Goal: Task Accomplishment & Management: Use online tool/utility

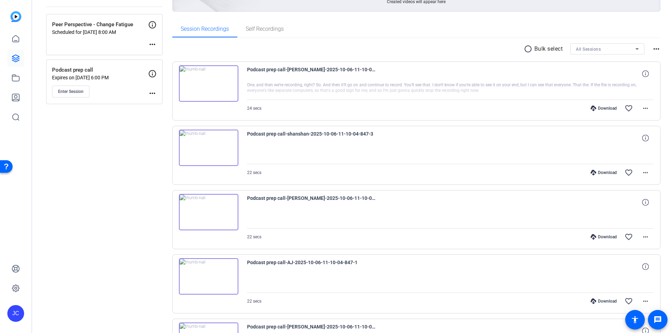
scroll to position [63, 0]
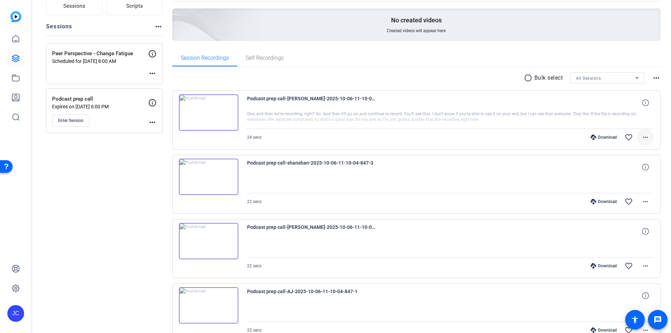
click at [641, 138] on mat-icon "more_horiz" at bounding box center [645, 137] width 8 height 8
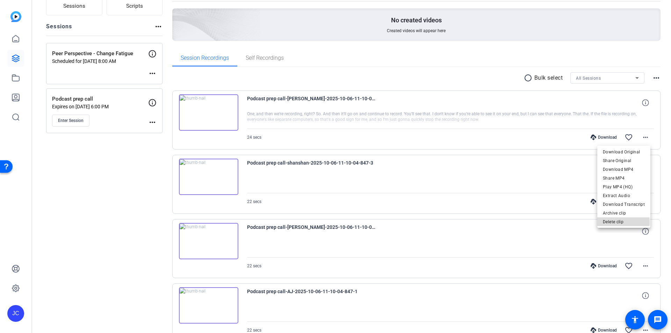
click at [622, 222] on span "Delete clip" at bounding box center [624, 222] width 42 height 8
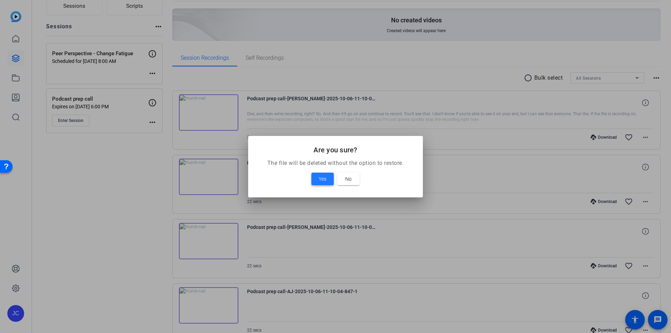
click at [319, 177] on span "Yes" at bounding box center [323, 179] width 8 height 8
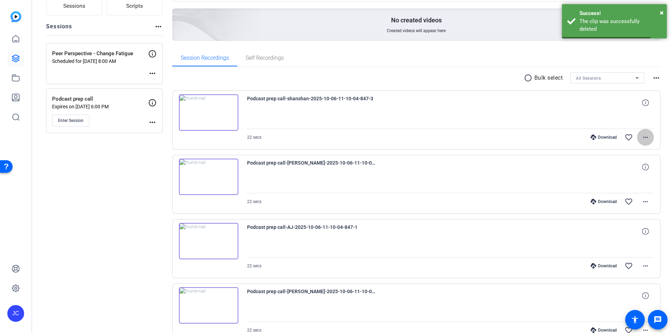
click at [643, 135] on mat-icon "more_horiz" at bounding box center [645, 137] width 8 height 8
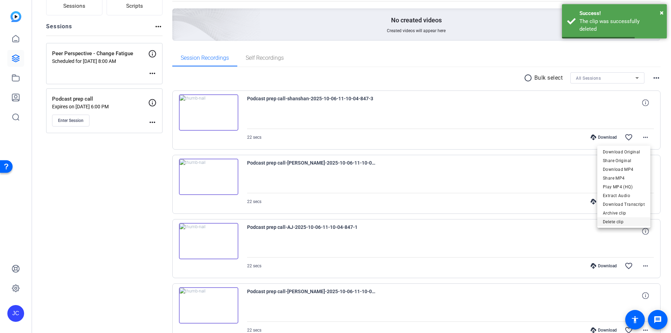
click at [618, 220] on span "Delete clip" at bounding box center [624, 222] width 42 height 8
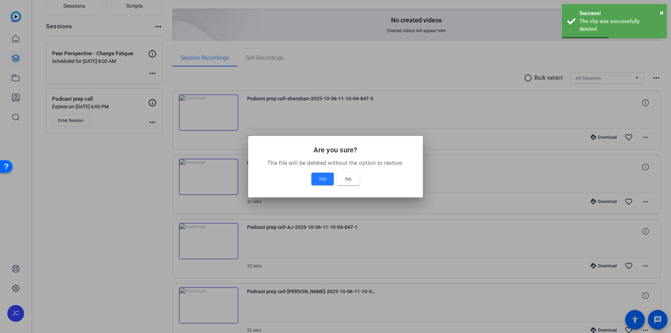
drag, startPoint x: 323, startPoint y: 179, endPoint x: 504, endPoint y: 155, distance: 182.3
click at [328, 178] on button "Yes" at bounding box center [322, 179] width 22 height 13
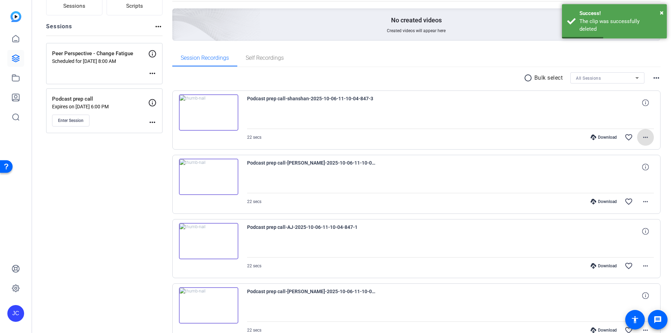
scroll to position [39, 0]
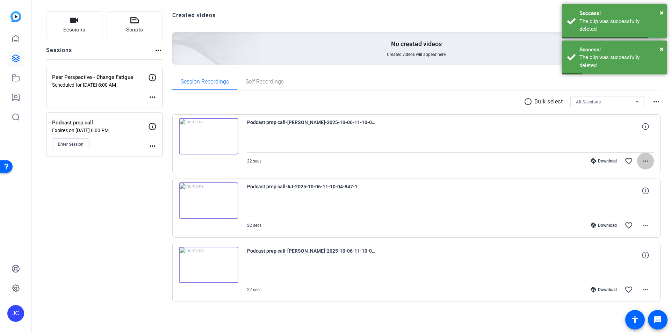
click at [644, 162] on mat-icon "more_horiz" at bounding box center [645, 161] width 8 height 8
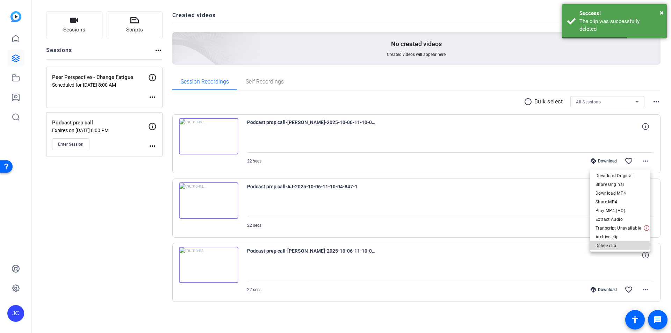
click at [618, 245] on span "Delete clip" at bounding box center [620, 246] width 49 height 8
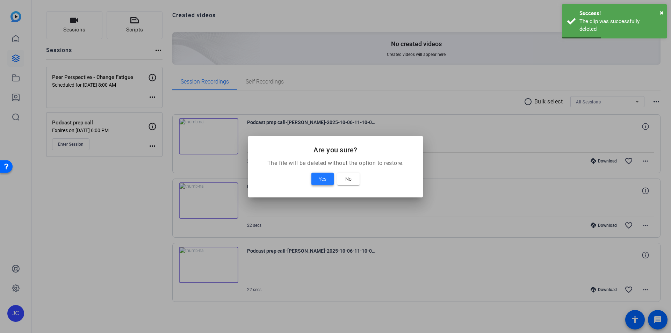
click at [322, 178] on span "Yes" at bounding box center [323, 179] width 8 height 8
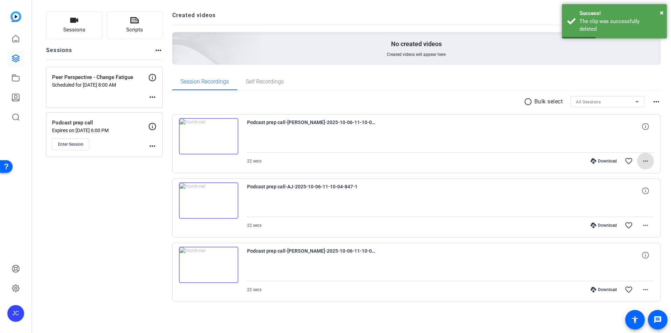
scroll to position [0, 0]
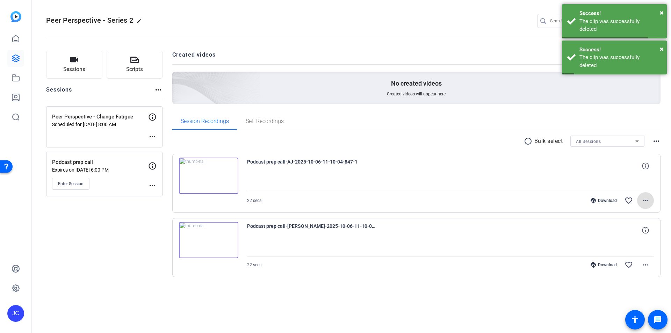
click at [649, 204] on mat-icon "more_horiz" at bounding box center [645, 200] width 8 height 8
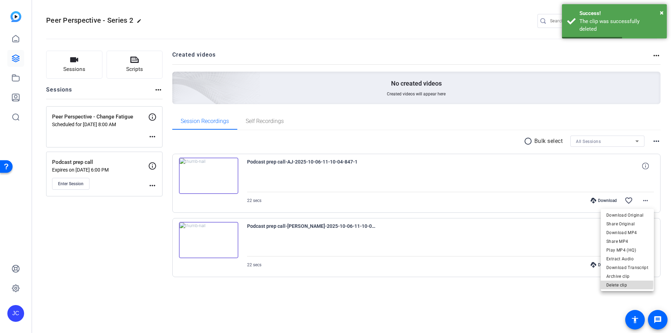
click at [617, 284] on span "Delete clip" at bounding box center [627, 285] width 42 height 8
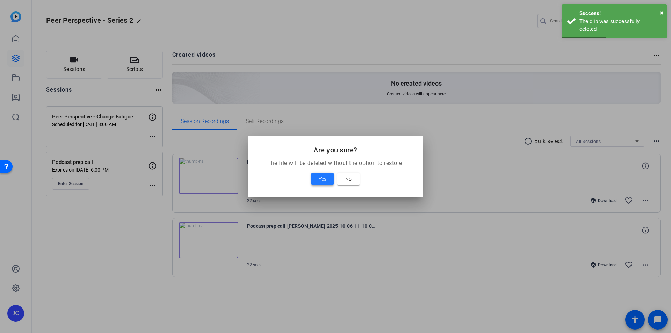
click at [320, 181] on span "Yes" at bounding box center [323, 179] width 8 height 8
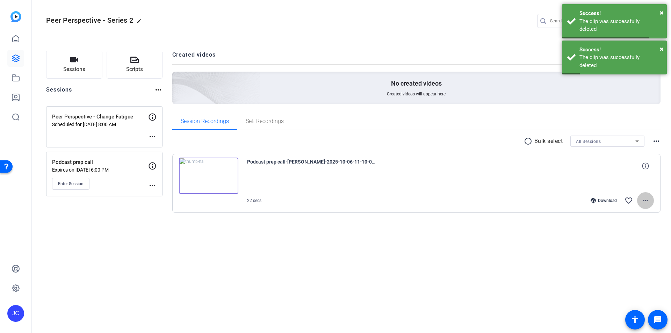
click at [649, 200] on mat-icon "more_horiz" at bounding box center [645, 200] width 8 height 8
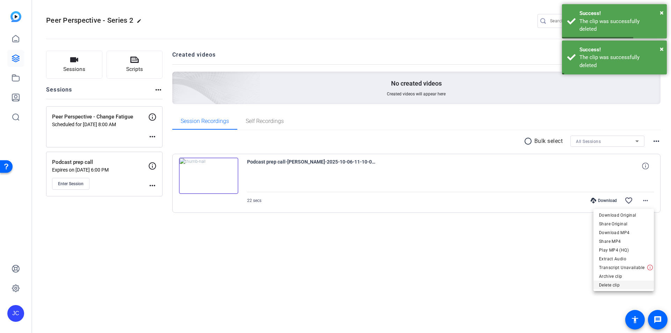
click at [606, 283] on span "Delete clip" at bounding box center [623, 285] width 49 height 8
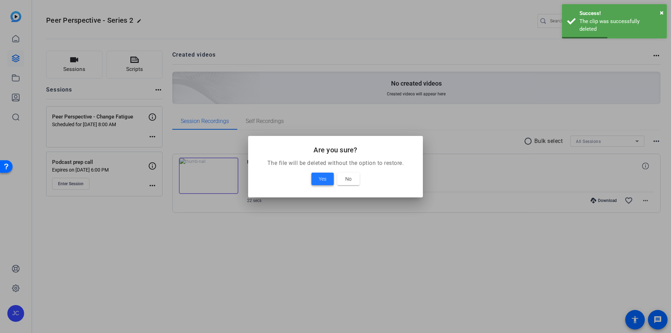
click at [326, 180] on span "Yes" at bounding box center [323, 179] width 8 height 8
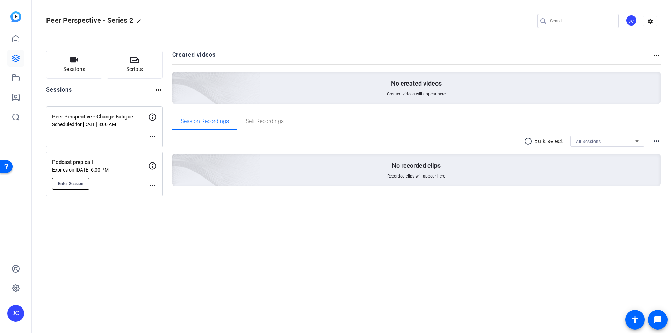
click at [72, 182] on span "Enter Session" at bounding box center [71, 184] width 26 height 6
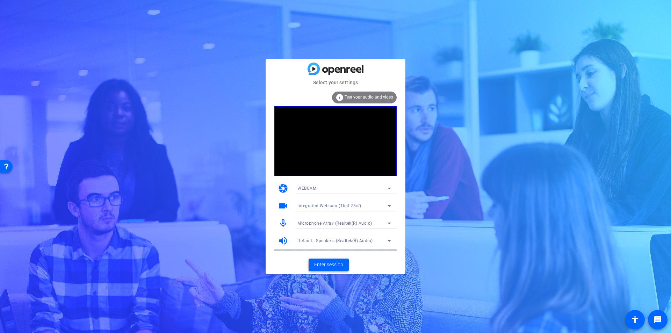
click at [320, 268] on span "Enter session" at bounding box center [328, 264] width 29 height 7
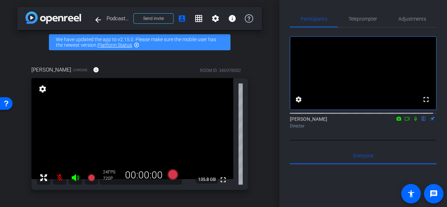
click at [195, 20] on mat-icon "grid_on" at bounding box center [199, 18] width 8 height 8
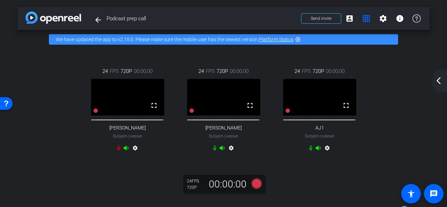
click at [438, 84] on mat-icon "arrow_back_ios_new" at bounding box center [439, 81] width 8 height 8
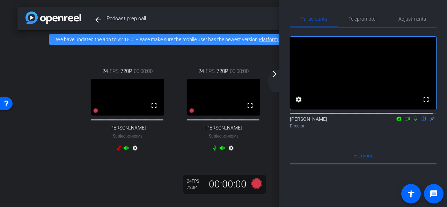
click at [274, 76] on mat-icon "arrow_forward_ios" at bounding box center [275, 74] width 8 height 8
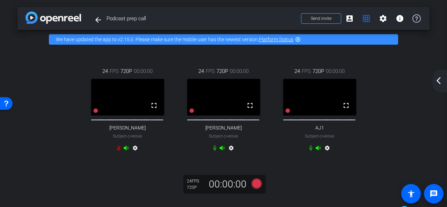
click at [436, 82] on mat-icon "arrow_back_ios_new" at bounding box center [439, 81] width 8 height 8
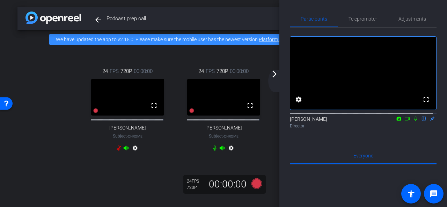
click at [277, 77] on mat-icon "arrow_forward_ios" at bounding box center [275, 74] width 8 height 8
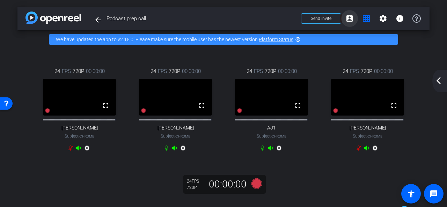
click at [348, 19] on mat-icon "account_box" at bounding box center [350, 18] width 8 height 8
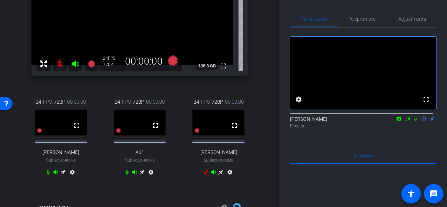
scroll to position [105, 0]
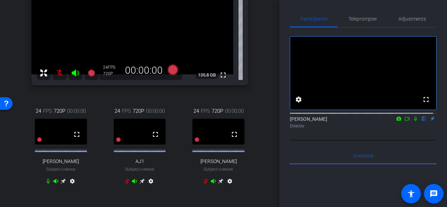
click at [415, 121] on icon at bounding box center [416, 119] width 3 height 5
click at [413, 121] on icon at bounding box center [416, 118] width 6 height 5
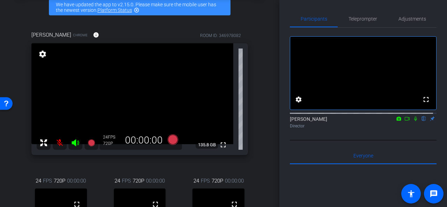
scroll to position [70, 0]
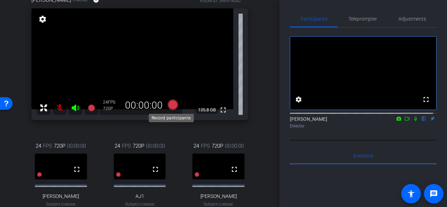
click at [172, 104] on icon at bounding box center [173, 105] width 10 height 10
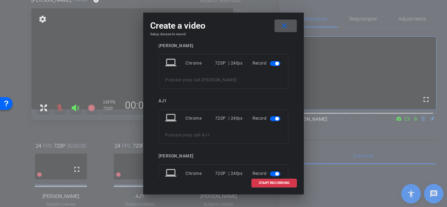
scroll to position [139, 0]
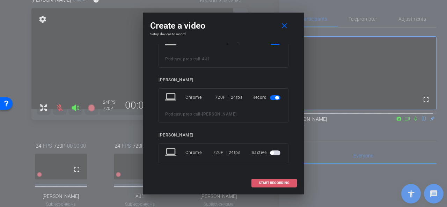
click at [271, 183] on span "START RECORDING" at bounding box center [274, 182] width 31 height 3
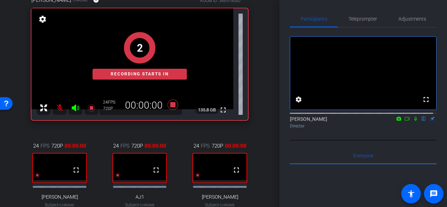
click at [413, 121] on icon at bounding box center [416, 118] width 6 height 5
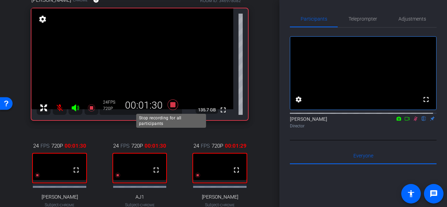
click at [171, 105] on icon at bounding box center [173, 105] width 10 height 10
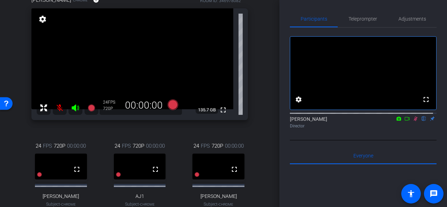
click at [413, 121] on icon at bounding box center [416, 118] width 6 height 5
click at [171, 104] on icon at bounding box center [173, 105] width 10 height 10
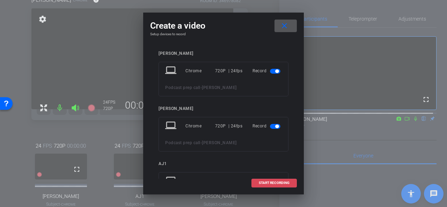
click at [276, 182] on span "START RECORDING" at bounding box center [274, 182] width 31 height 3
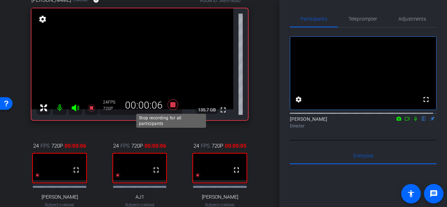
click at [172, 103] on icon at bounding box center [173, 105] width 10 height 10
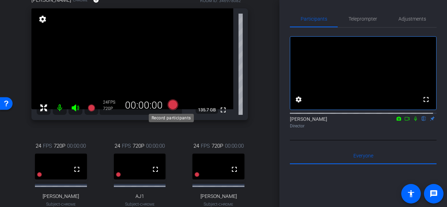
click at [172, 107] on icon at bounding box center [173, 105] width 10 height 10
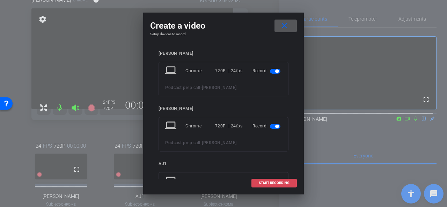
click at [278, 185] on span at bounding box center [274, 183] width 45 height 17
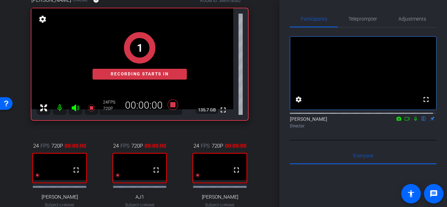
click at [413, 121] on icon at bounding box center [416, 118] width 6 height 5
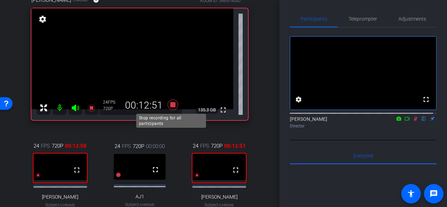
click at [173, 106] on icon at bounding box center [173, 105] width 10 height 10
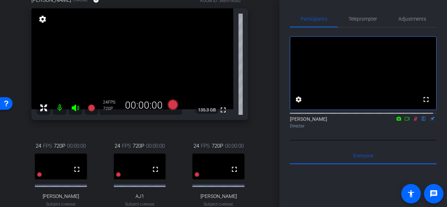
click at [413, 121] on icon at bounding box center [416, 118] width 6 height 5
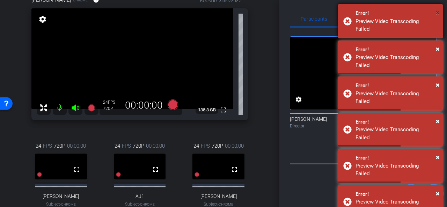
click at [439, 14] on span "×" at bounding box center [438, 12] width 4 height 8
click at [438, 12] on span "×" at bounding box center [438, 12] width 4 height 8
click at [440, 12] on span "×" at bounding box center [438, 12] width 4 height 8
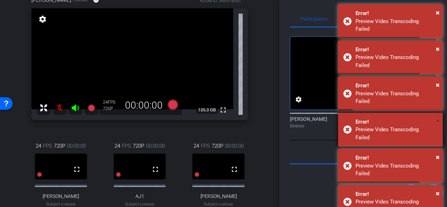
click at [440, 113] on div "× Error! Preview Video Transcoding Failed" at bounding box center [390, 130] width 105 height 34
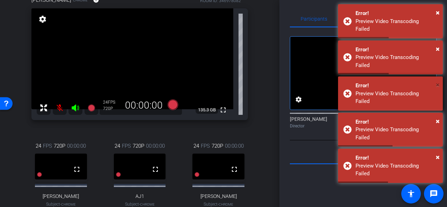
click at [439, 81] on span "×" at bounding box center [438, 85] width 4 height 8
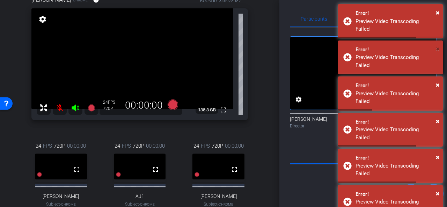
click at [437, 45] on span "×" at bounding box center [438, 49] width 4 height 8
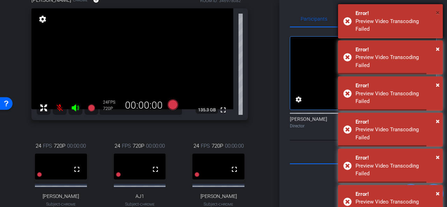
click at [437, 12] on span "×" at bounding box center [438, 12] width 4 height 8
click at [437, 13] on span "×" at bounding box center [438, 12] width 4 height 8
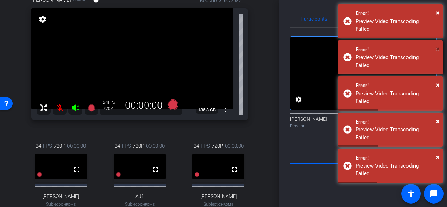
click at [439, 13] on div "× Error! Preview Video Transcoding Failed × Error! Preview Video Transcoding Fa…" at bounding box center [390, 94] width 105 height 181
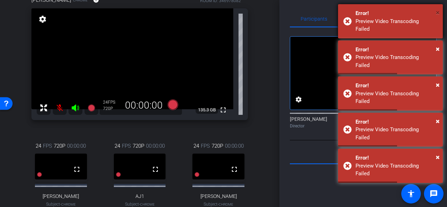
click at [438, 14] on span "×" at bounding box center [438, 12] width 4 height 8
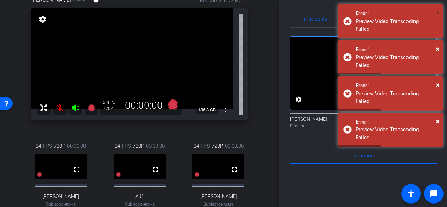
click at [438, 14] on div "× Error! Preview Video Transcoding Failed × Error! Preview Video Transcoding Fa…" at bounding box center [390, 76] width 105 height 145
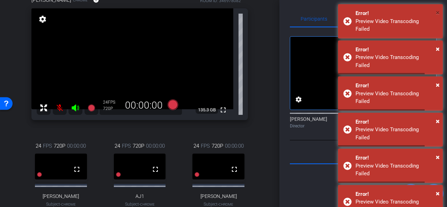
click at [438, 14] on span "×" at bounding box center [438, 12] width 4 height 8
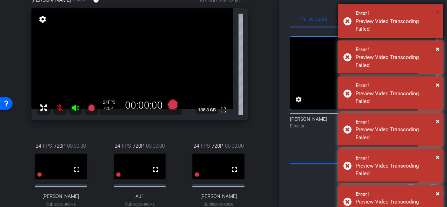
click at [438, 14] on span "×" at bounding box center [438, 12] width 4 height 8
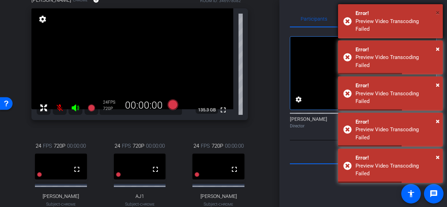
click at [438, 14] on span "×" at bounding box center [438, 12] width 4 height 8
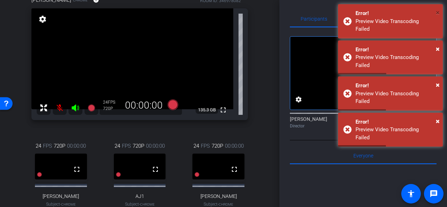
click at [438, 14] on span "×" at bounding box center [438, 12] width 4 height 8
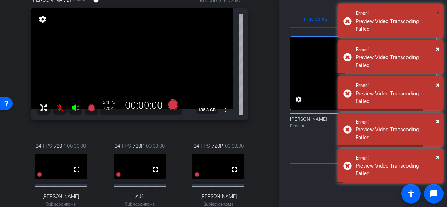
click at [437, 16] on span "×" at bounding box center [438, 12] width 4 height 8
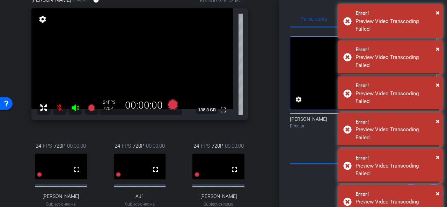
click at [437, 12] on span "×" at bounding box center [438, 12] width 4 height 8
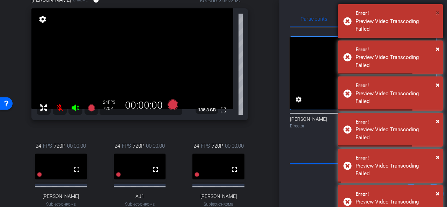
click at [439, 13] on span "×" at bounding box center [438, 12] width 4 height 8
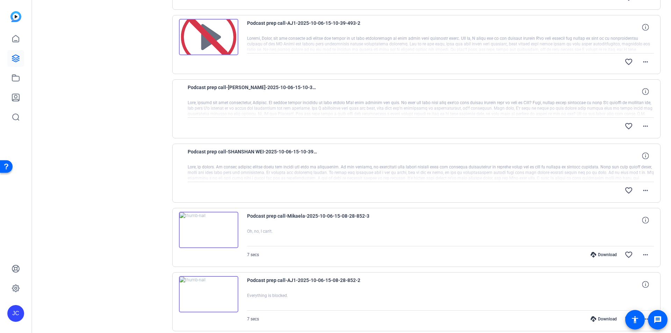
scroll to position [280, 0]
